Goal: Obtain resource: Download file/media

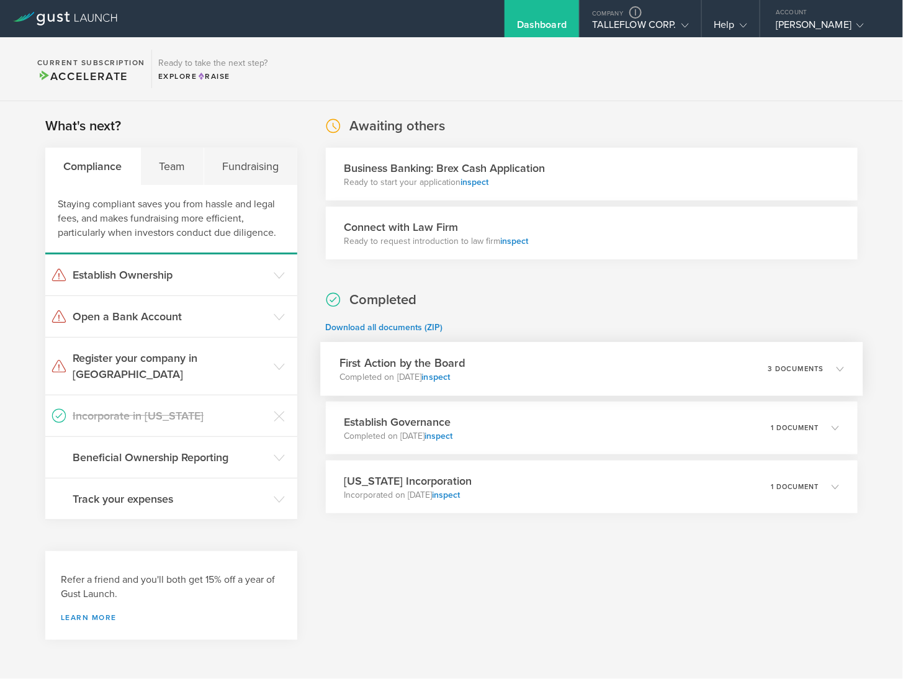
click at [582, 369] on div "First Action by the Board Completed on [DATE] inspect 3 documents" at bounding box center [591, 369] width 543 height 54
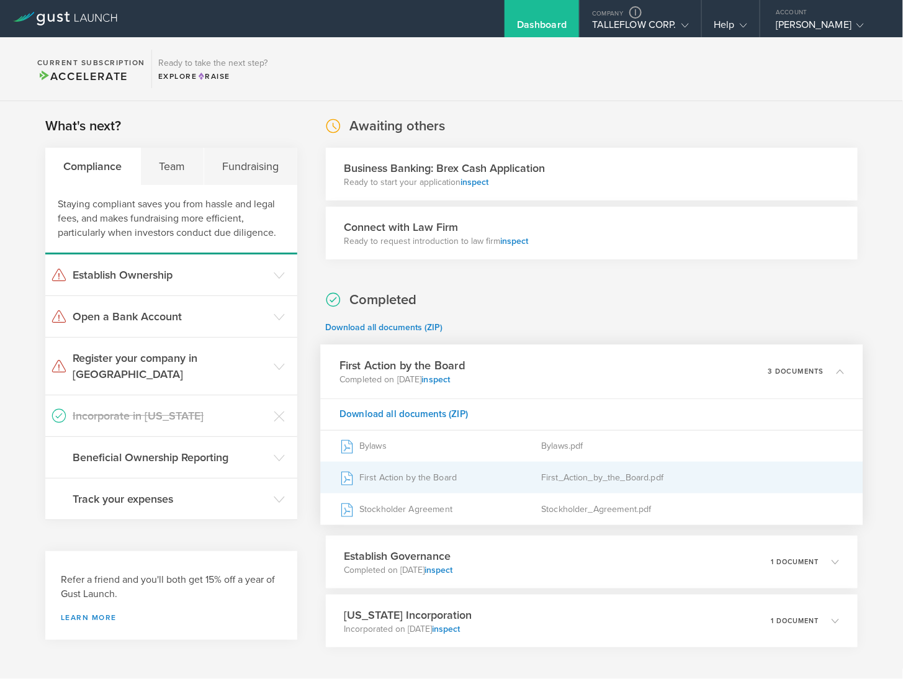
click at [422, 484] on div "First Action by the Board" at bounding box center [441, 477] width 202 height 31
